Goal: Task Accomplishment & Management: Complete application form

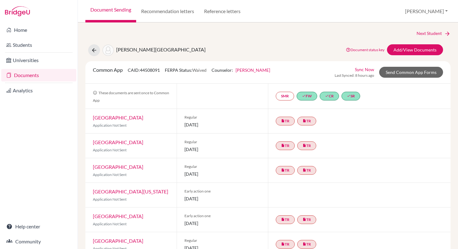
scroll to position [351, 0]
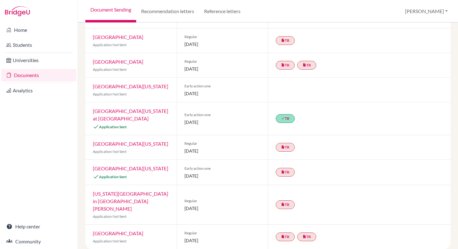
click at [119, 171] on link "[GEOGRAPHIC_DATA][US_STATE]" at bounding box center [130, 168] width 75 height 6
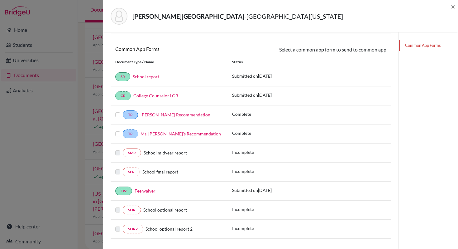
scroll to position [82, 0]
click at [119, 111] on label at bounding box center [117, 111] width 5 height 0
click at [0, 0] on input "checkbox" at bounding box center [0, 0] width 0 height 0
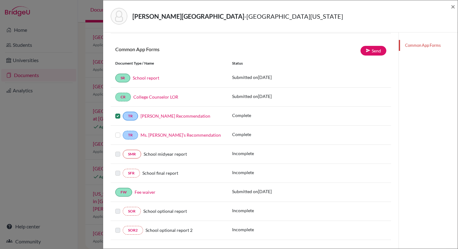
click at [117, 131] on label at bounding box center [117, 131] width 5 height 0
click at [0, 0] on input "checkbox" at bounding box center [0, 0] width 0 height 0
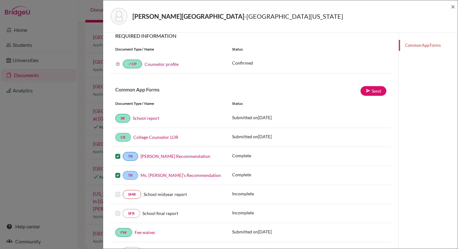
scroll to position [95, 0]
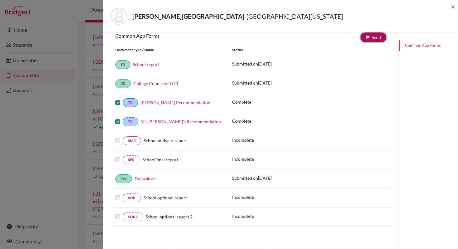
click at [375, 36] on link "Send" at bounding box center [373, 37] width 26 height 10
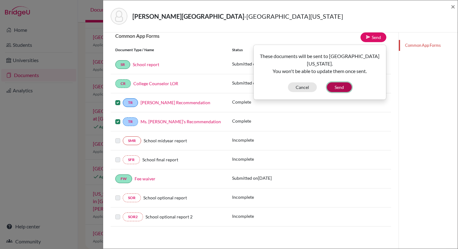
click at [339, 82] on button "Send" at bounding box center [339, 87] width 25 height 10
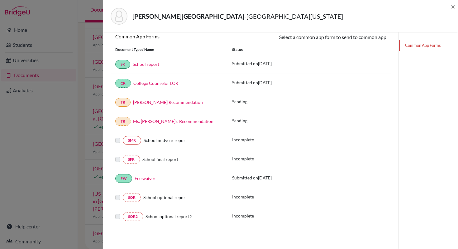
scroll to position [0, 0]
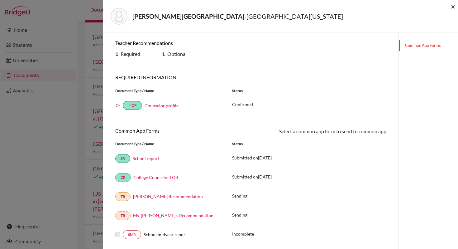
click at [453, 7] on span "×" at bounding box center [453, 6] width 4 height 9
